Goal: Check status: Check status

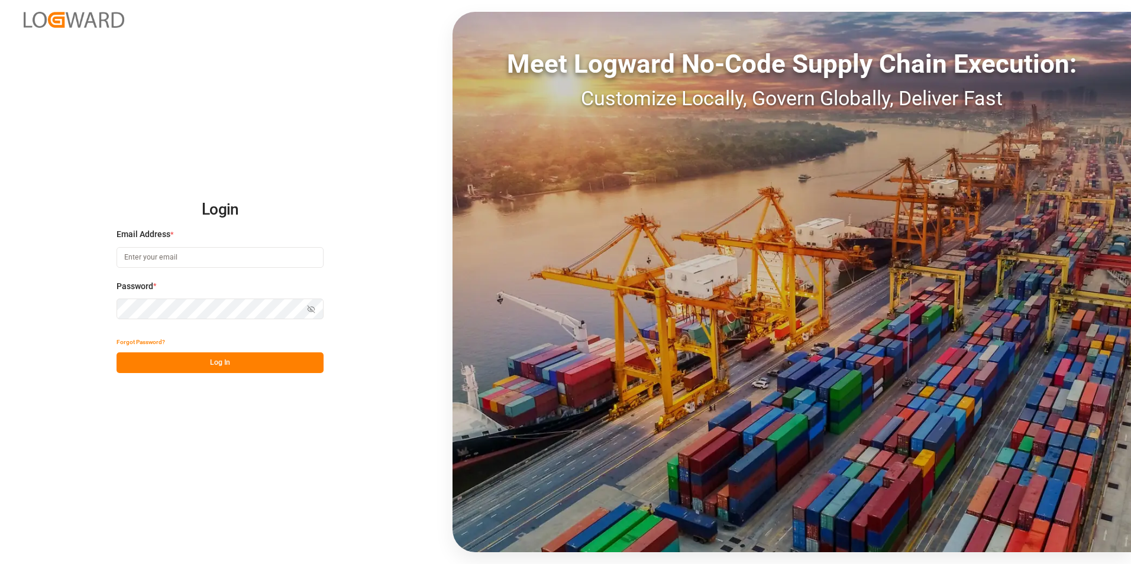
type input "[PERSON_NAME][EMAIL_ADDRESS][DOMAIN_NAME]"
click at [216, 360] on button "Log In" at bounding box center [220, 363] width 207 height 21
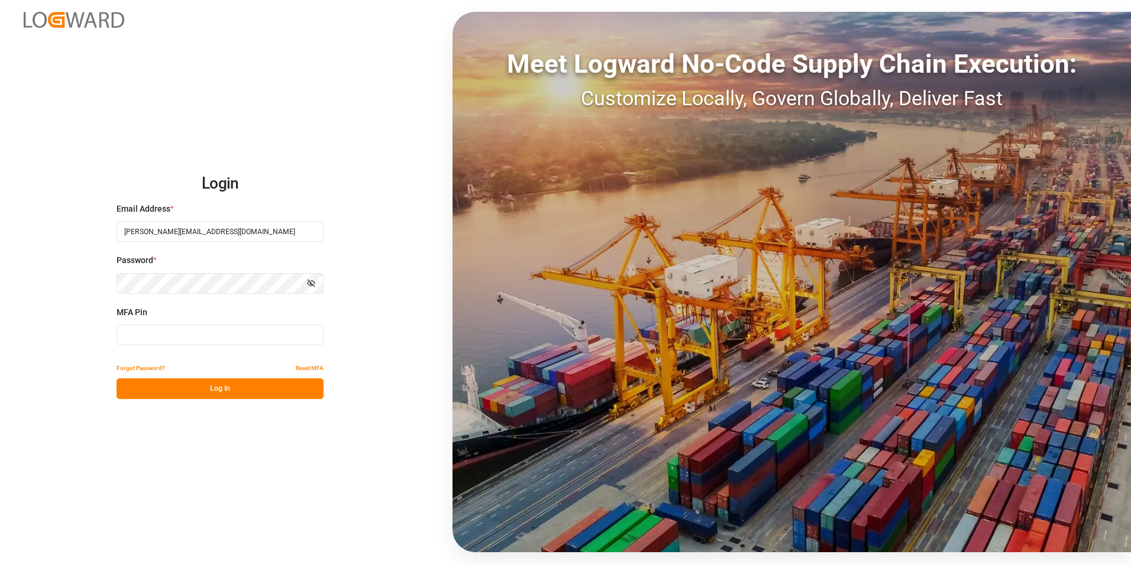
click at [180, 334] on input at bounding box center [220, 335] width 207 height 21
type input "343552"
click at [217, 387] on button "Log In" at bounding box center [220, 389] width 207 height 21
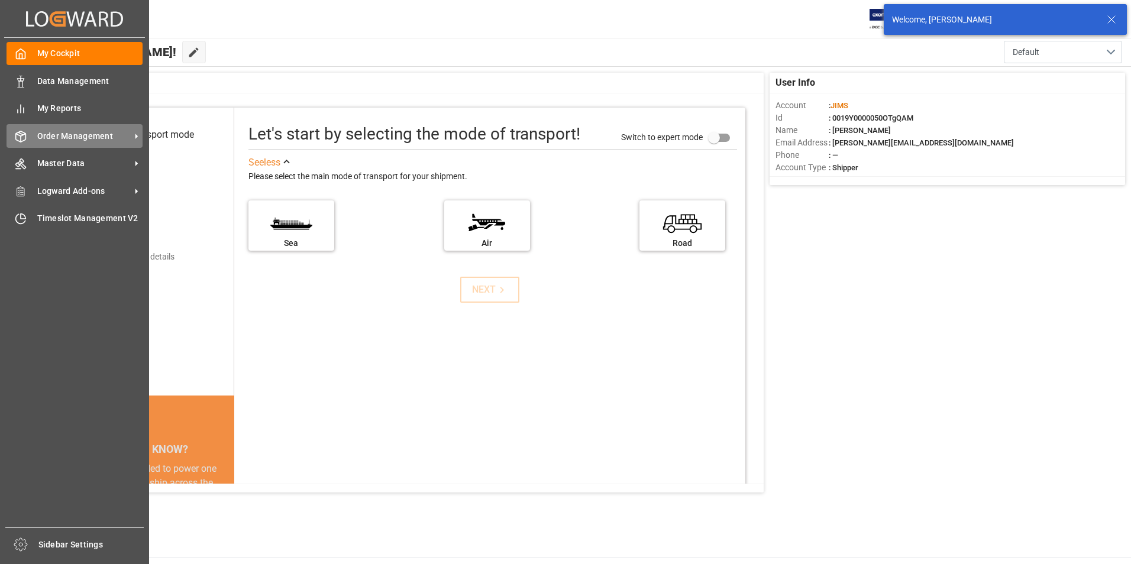
click at [71, 135] on span "Order Management" at bounding box center [83, 136] width 93 height 12
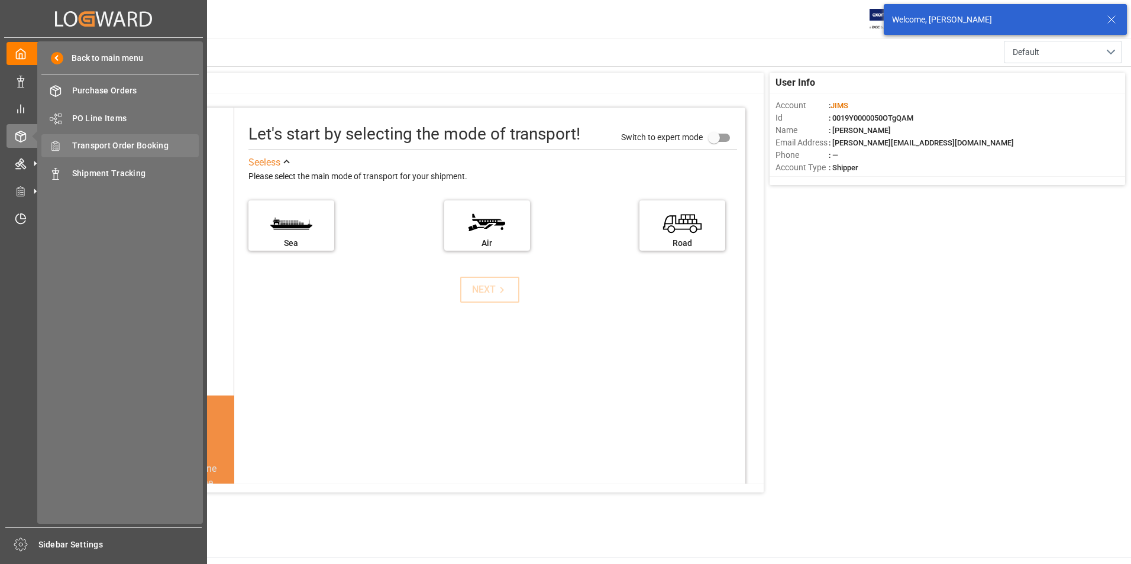
click at [157, 146] on span "Transport Order Booking" at bounding box center [135, 146] width 127 height 12
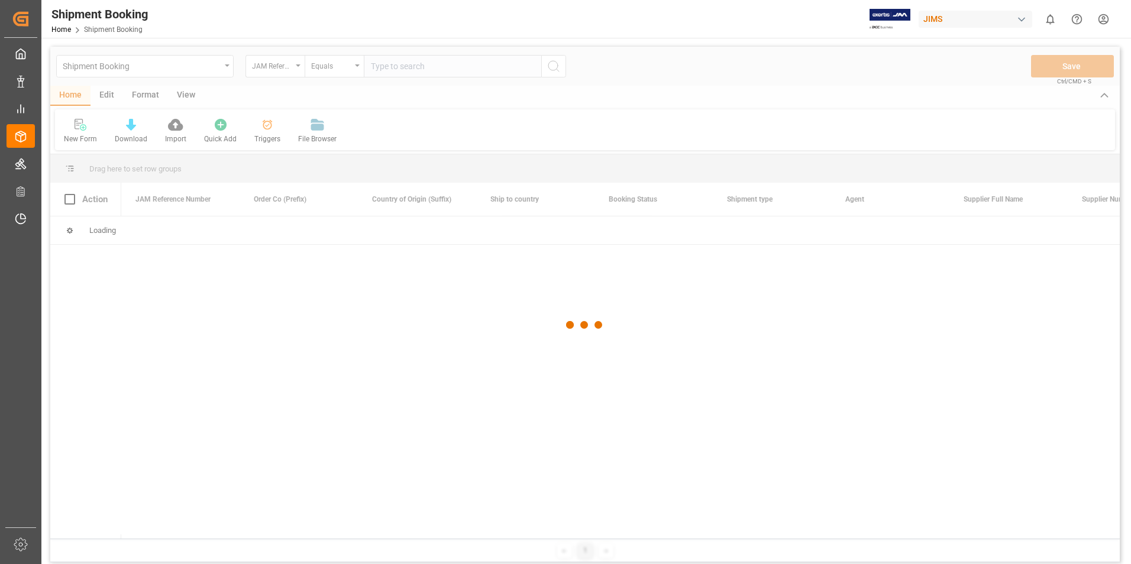
click at [376, 66] on div at bounding box center [584, 325] width 1069 height 557
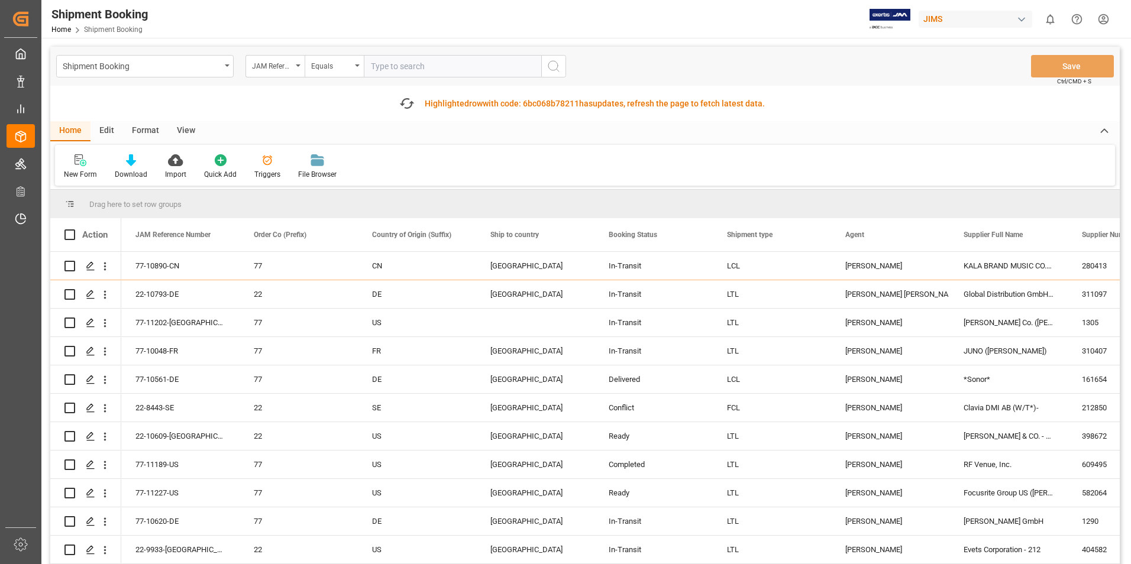
click at [406, 73] on input "text" at bounding box center [452, 66] width 177 height 22
type input "77-10852-us"
click at [541, 68] on button "search button" at bounding box center [553, 66] width 25 height 22
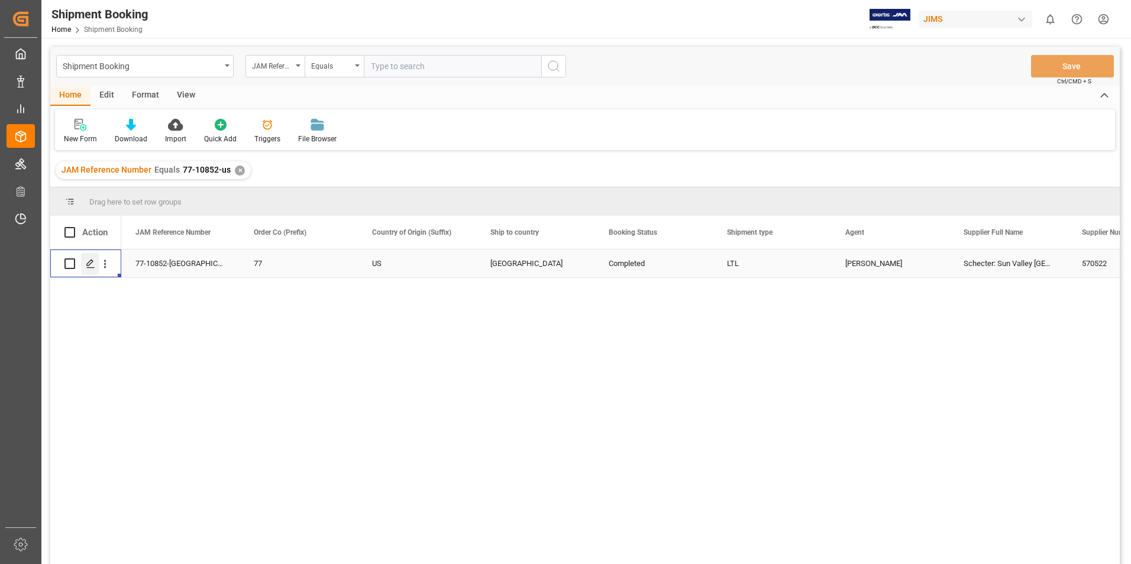
click at [86, 263] on icon "Press SPACE to select this row." at bounding box center [90, 263] width 9 height 9
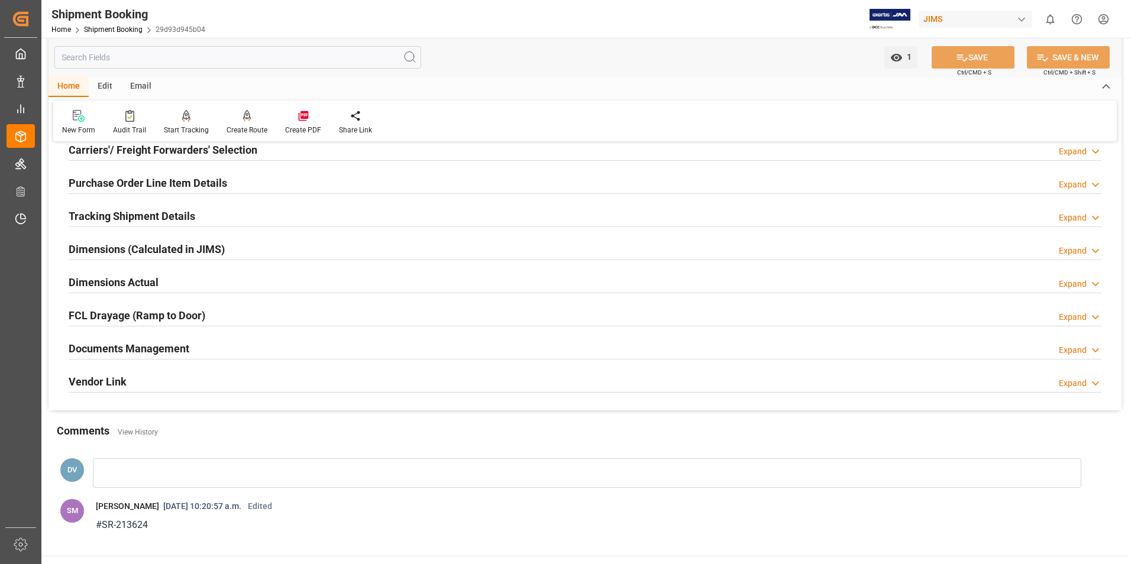
scroll to position [177, 0]
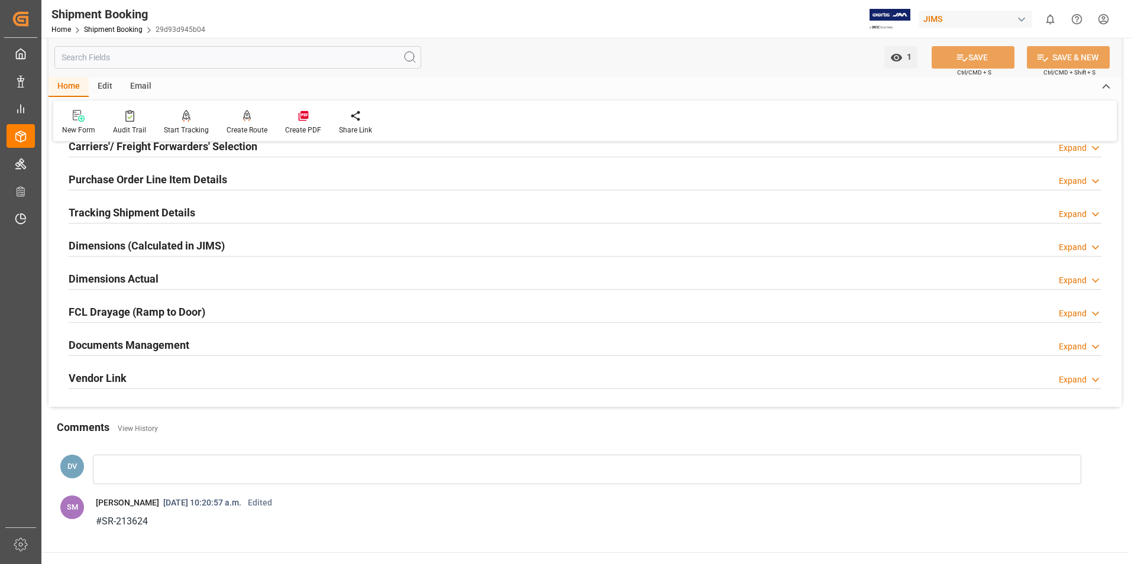
click at [1090, 342] on icon at bounding box center [1096, 347] width 12 height 12
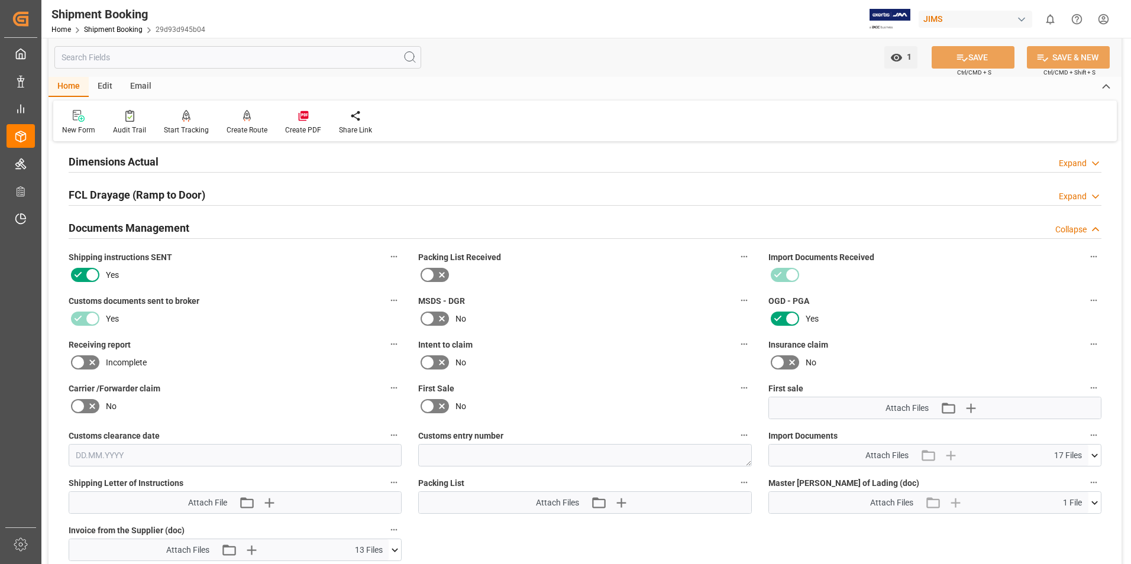
scroll to position [473, 0]
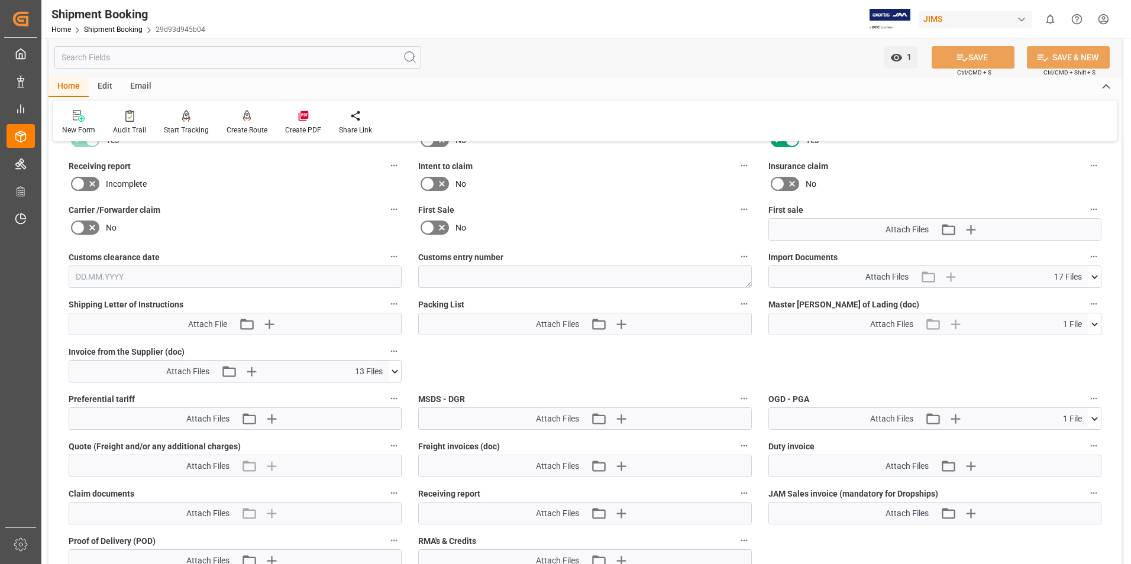
click at [1094, 278] on icon at bounding box center [1094, 277] width 7 height 4
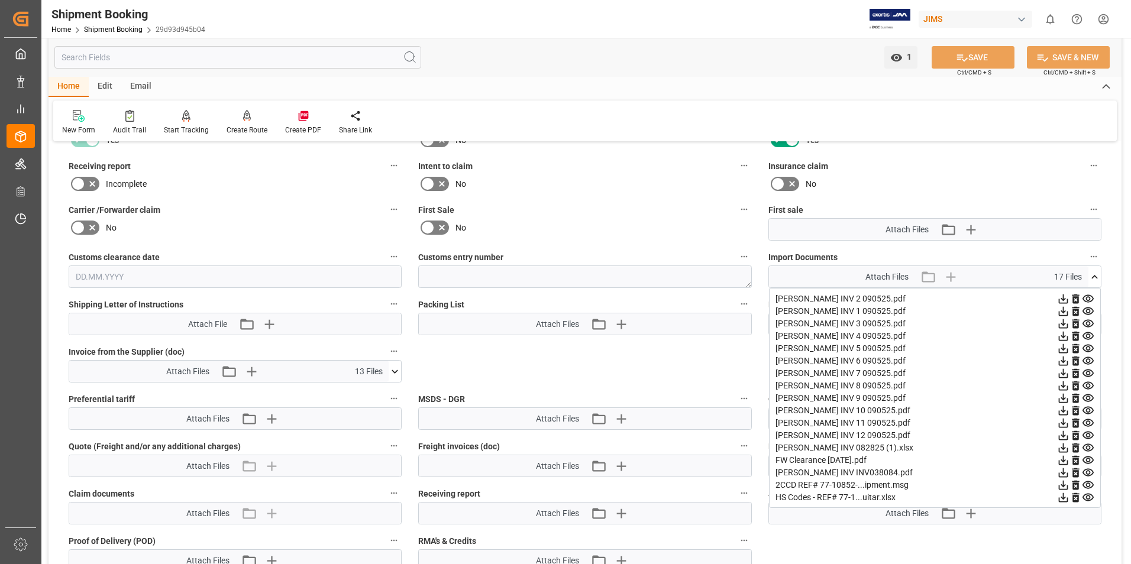
click at [1060, 473] on icon at bounding box center [1063, 473] width 12 height 12
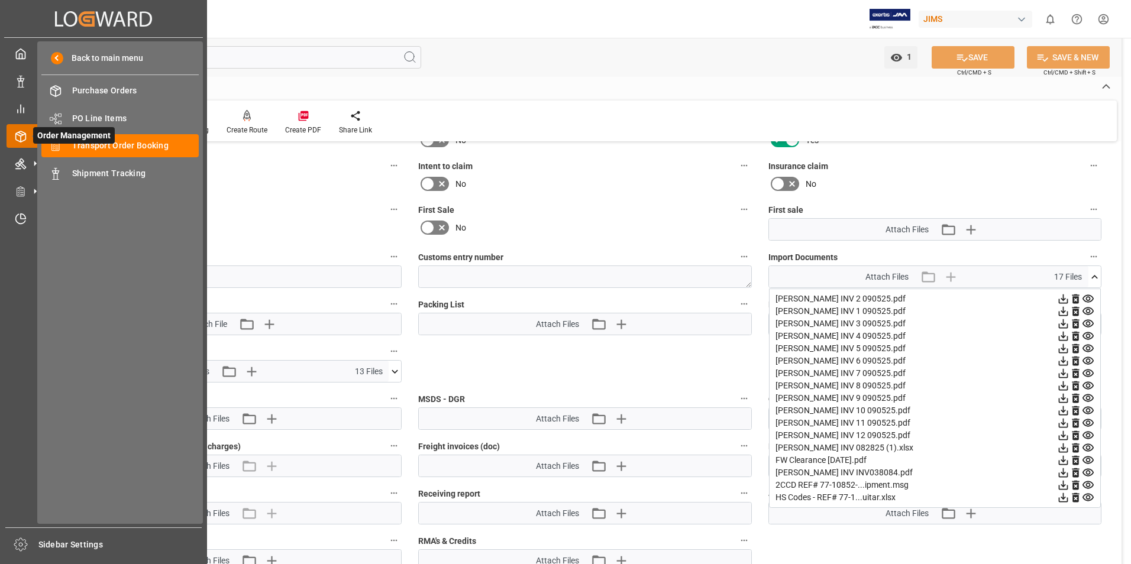
click at [17, 138] on icon at bounding box center [21, 137] width 12 height 12
click at [103, 142] on span "Transport Order Booking" at bounding box center [135, 146] width 127 height 12
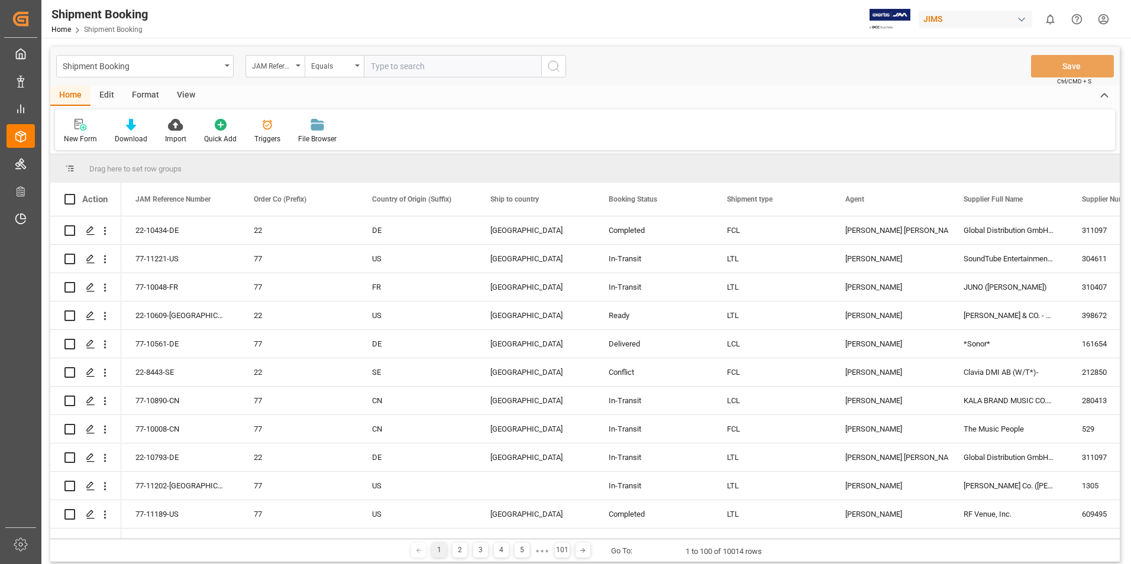
click at [372, 67] on input "text" at bounding box center [452, 66] width 177 height 22
type input "77-10366-tw"
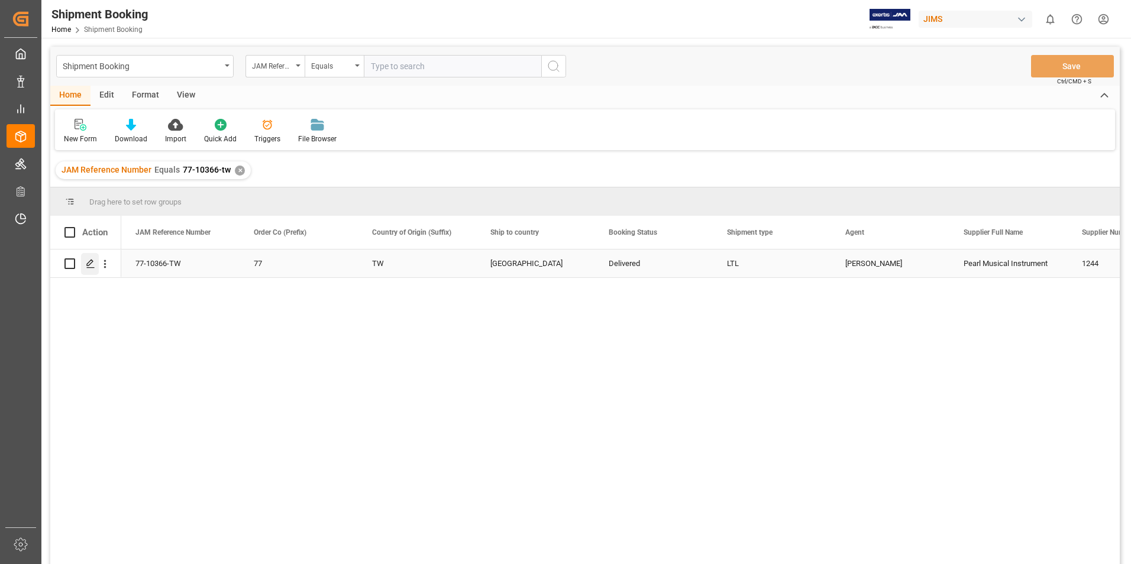
click at [93, 262] on icon "Press SPACE to select this row." at bounding box center [90, 263] width 9 height 9
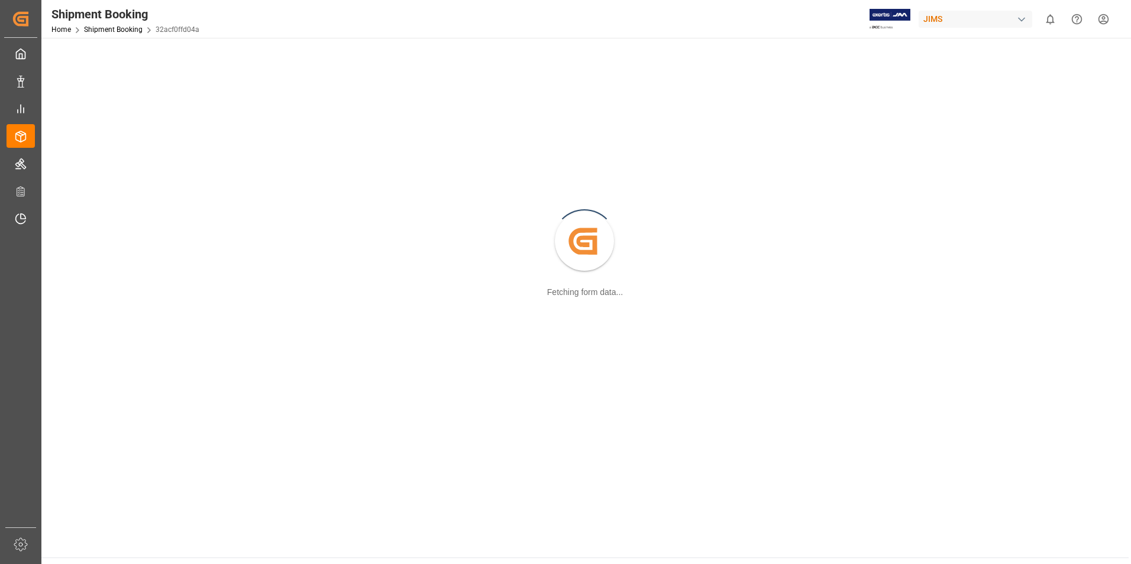
click at [90, 263] on div "Created by potrace 1.15, written by [PERSON_NAME] [DATE]-[DATE] Fetching form d…" at bounding box center [585, 242] width 1073 height 395
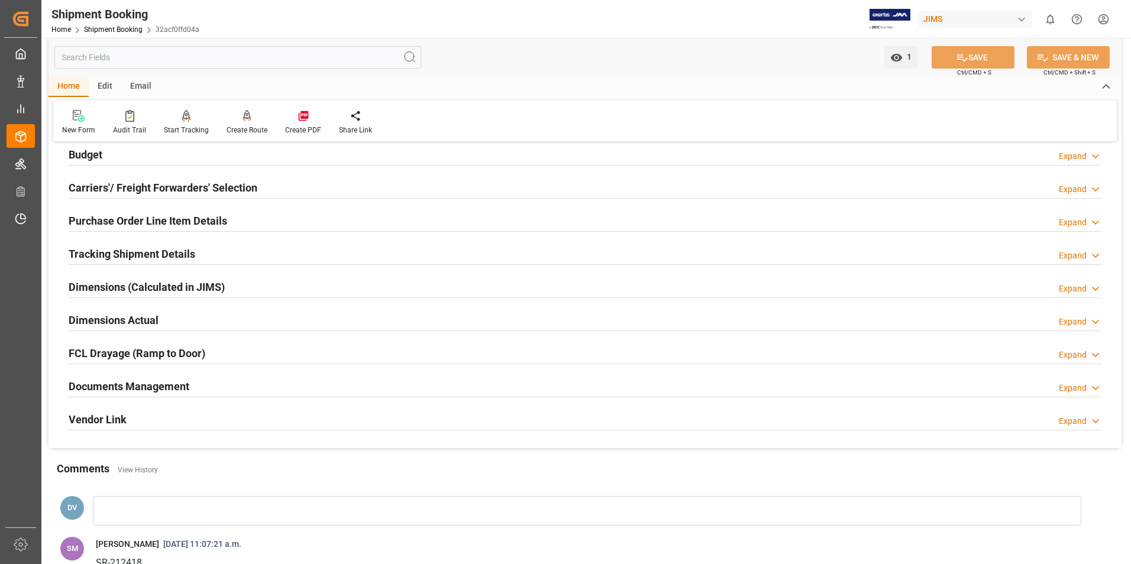
scroll to position [237, 0]
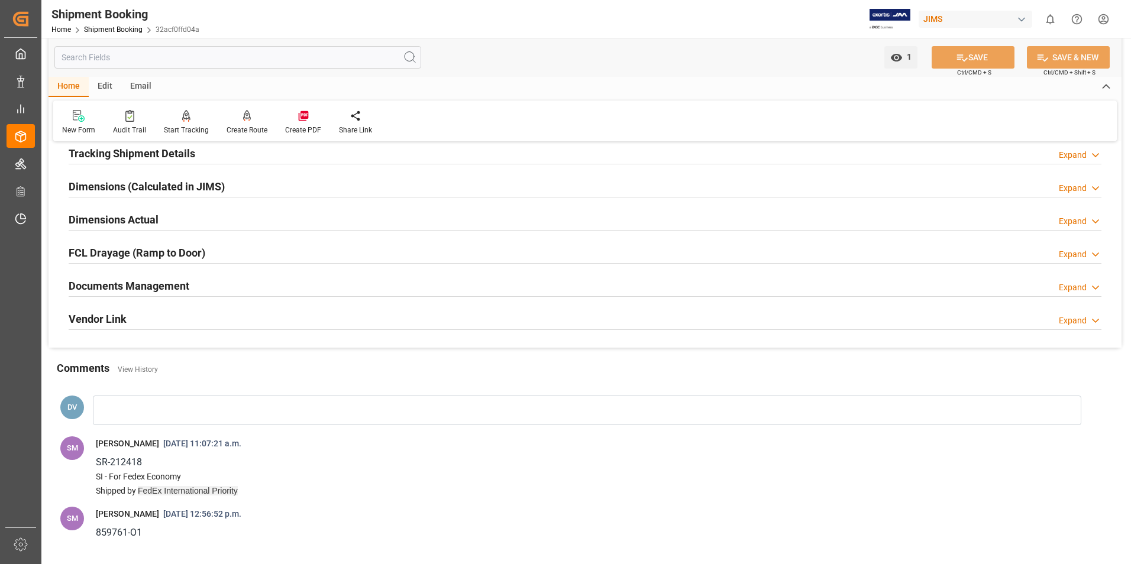
click at [1092, 288] on icon at bounding box center [1096, 288] width 12 height 12
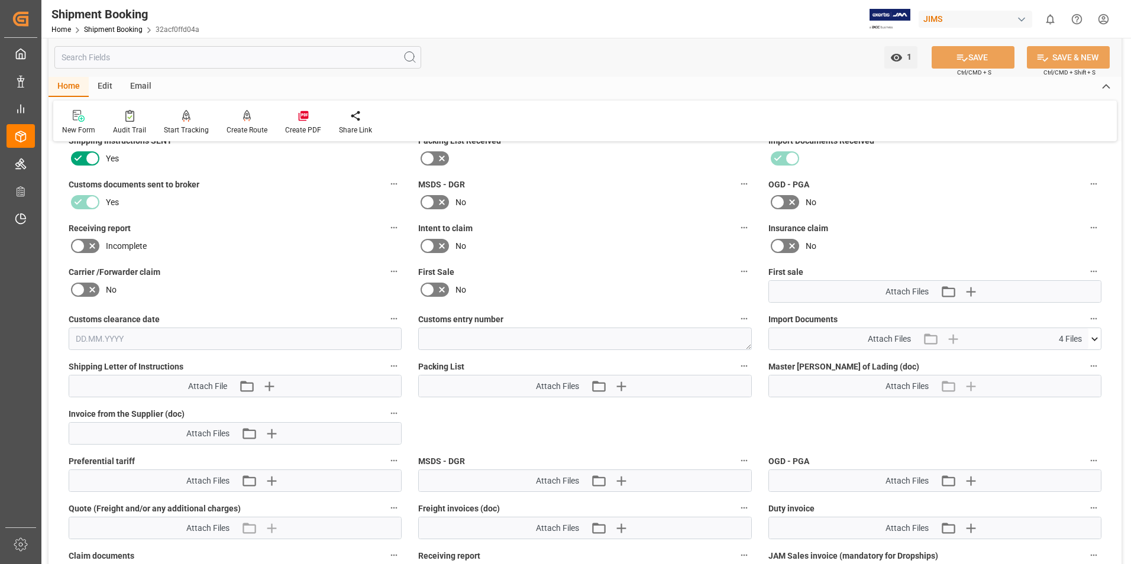
scroll to position [414, 0]
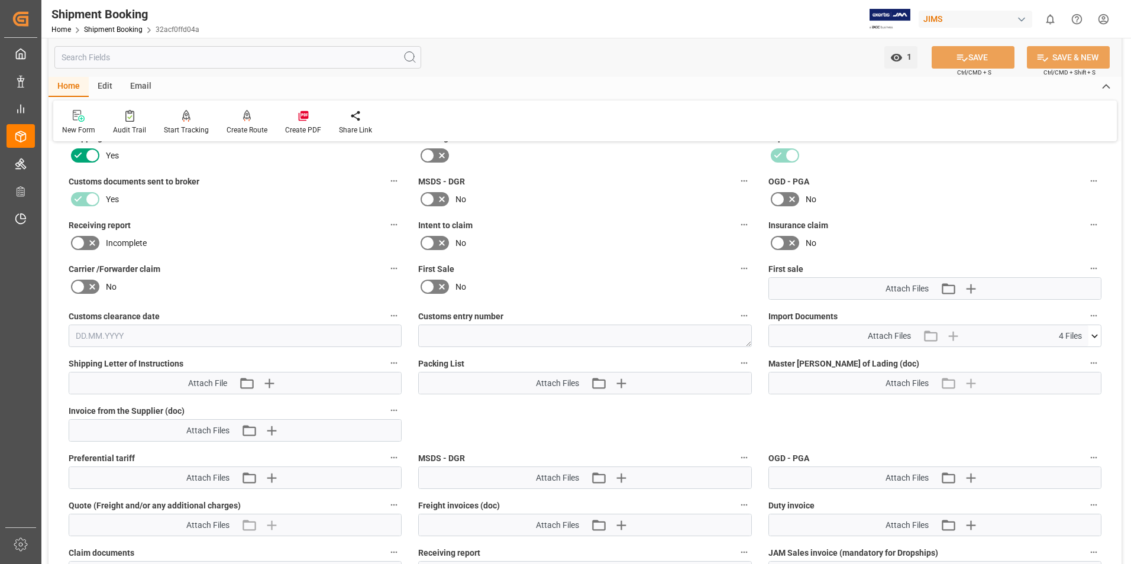
click at [1090, 334] on icon at bounding box center [1094, 336] width 12 height 12
click at [1065, 395] on icon at bounding box center [1063, 395] width 9 height 9
